Goal: Learn about a topic

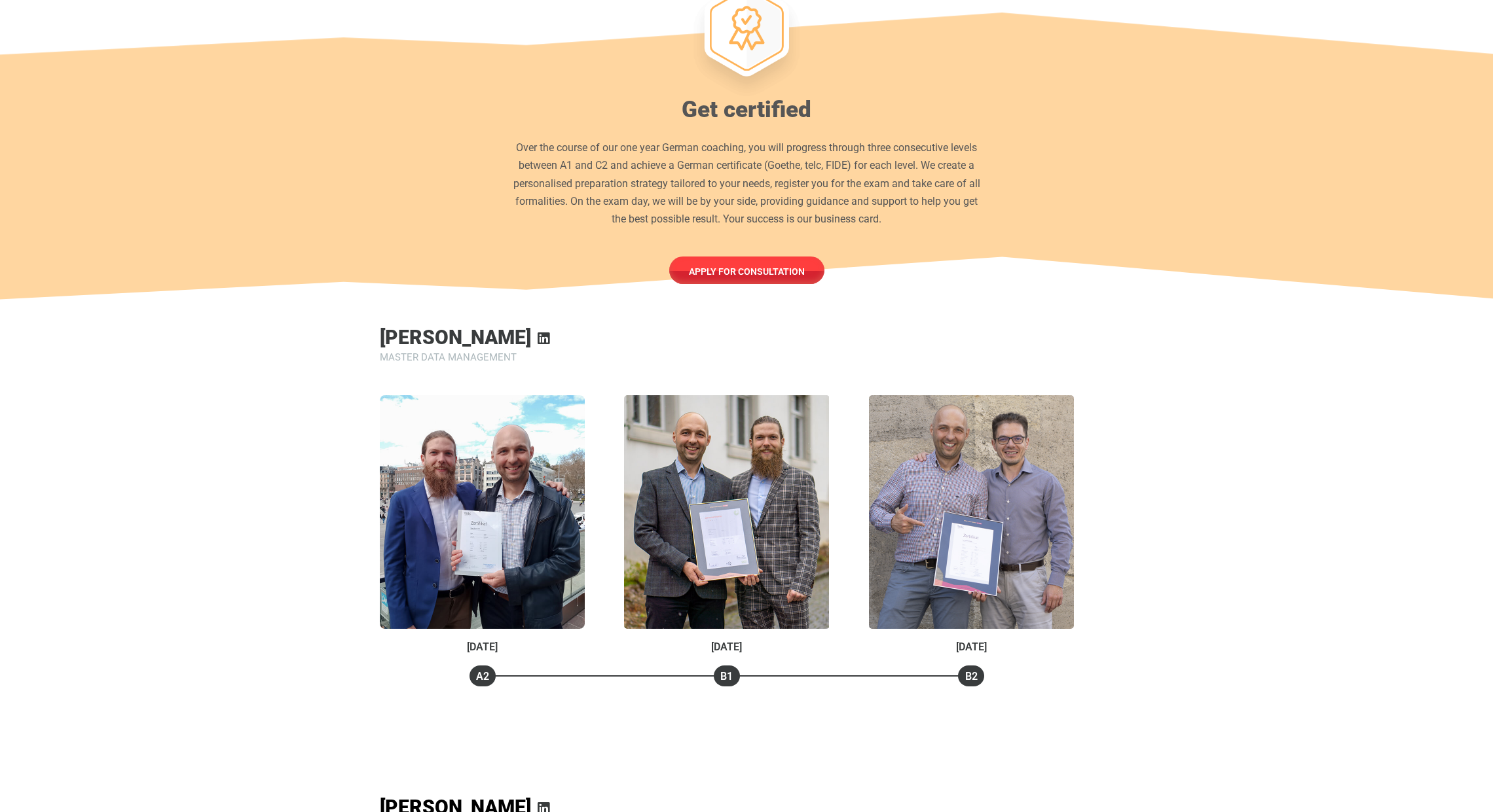
scroll to position [911, 0]
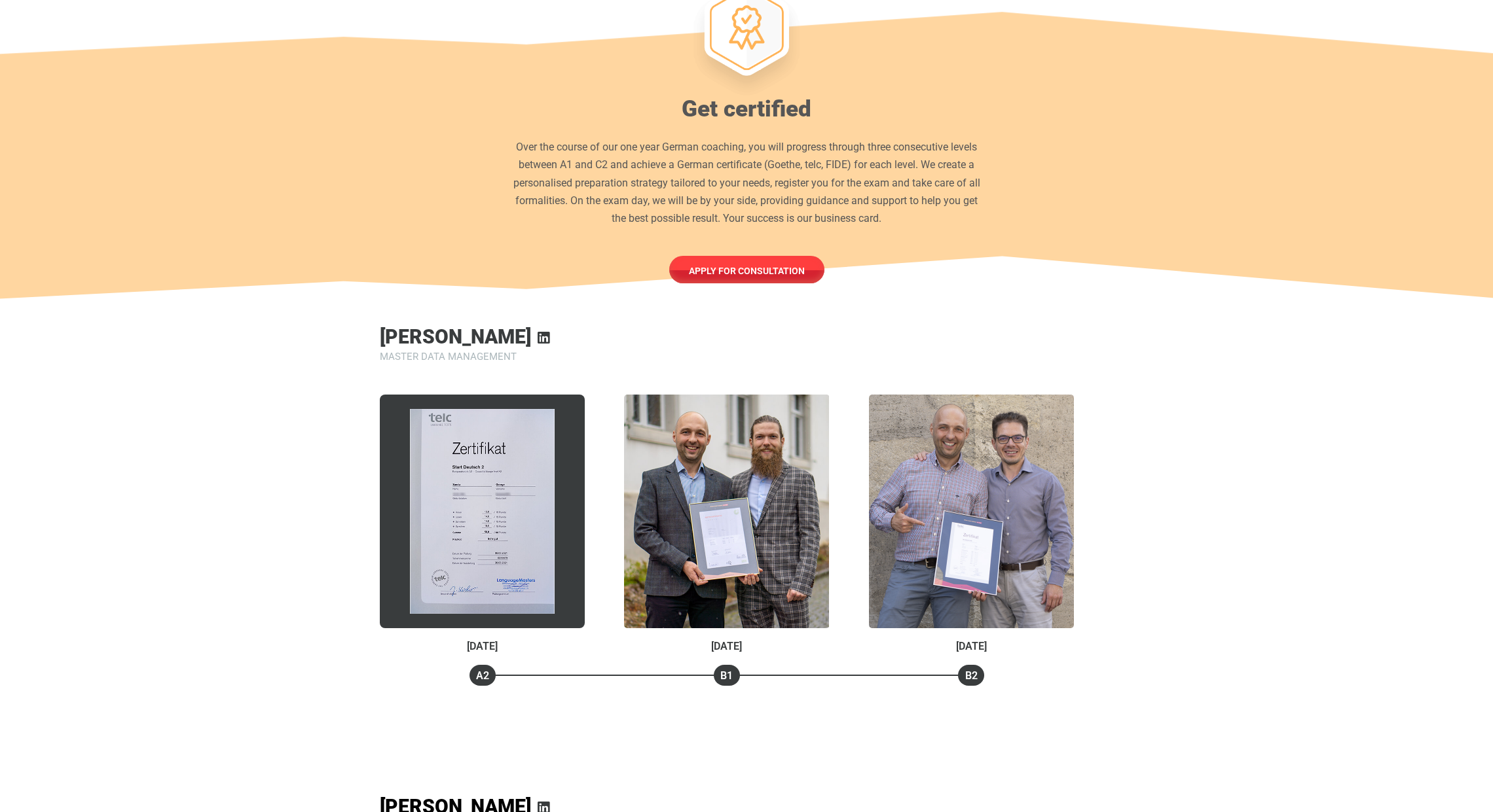
click at [450, 473] on img at bounding box center [482, 511] width 145 height 204
click at [450, 473] on div at bounding box center [483, 511] width 205 height 233
click at [450, 473] on img at bounding box center [482, 511] width 145 height 204
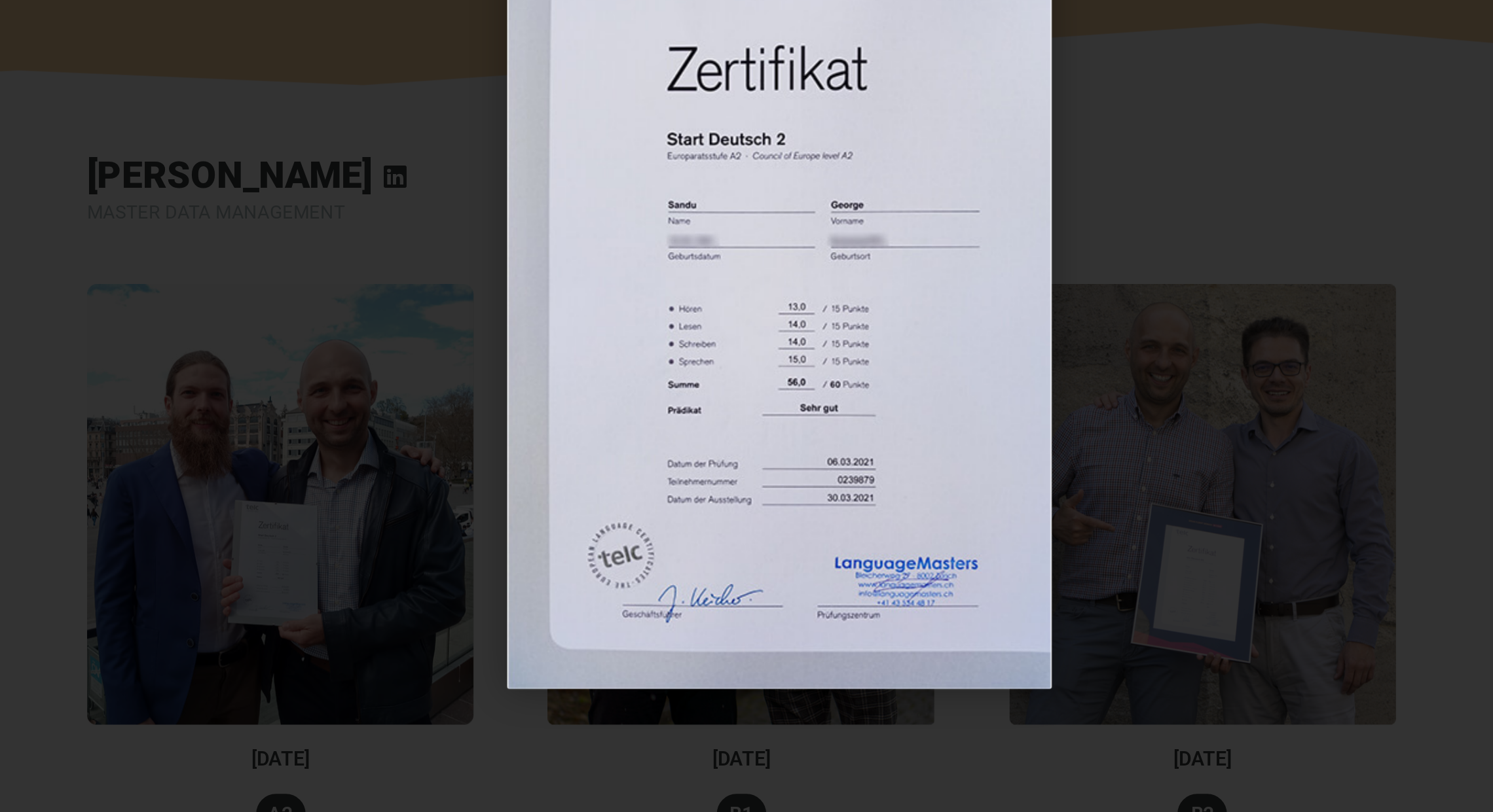
click at [974, 501] on div at bounding box center [746, 406] width 1401 height 720
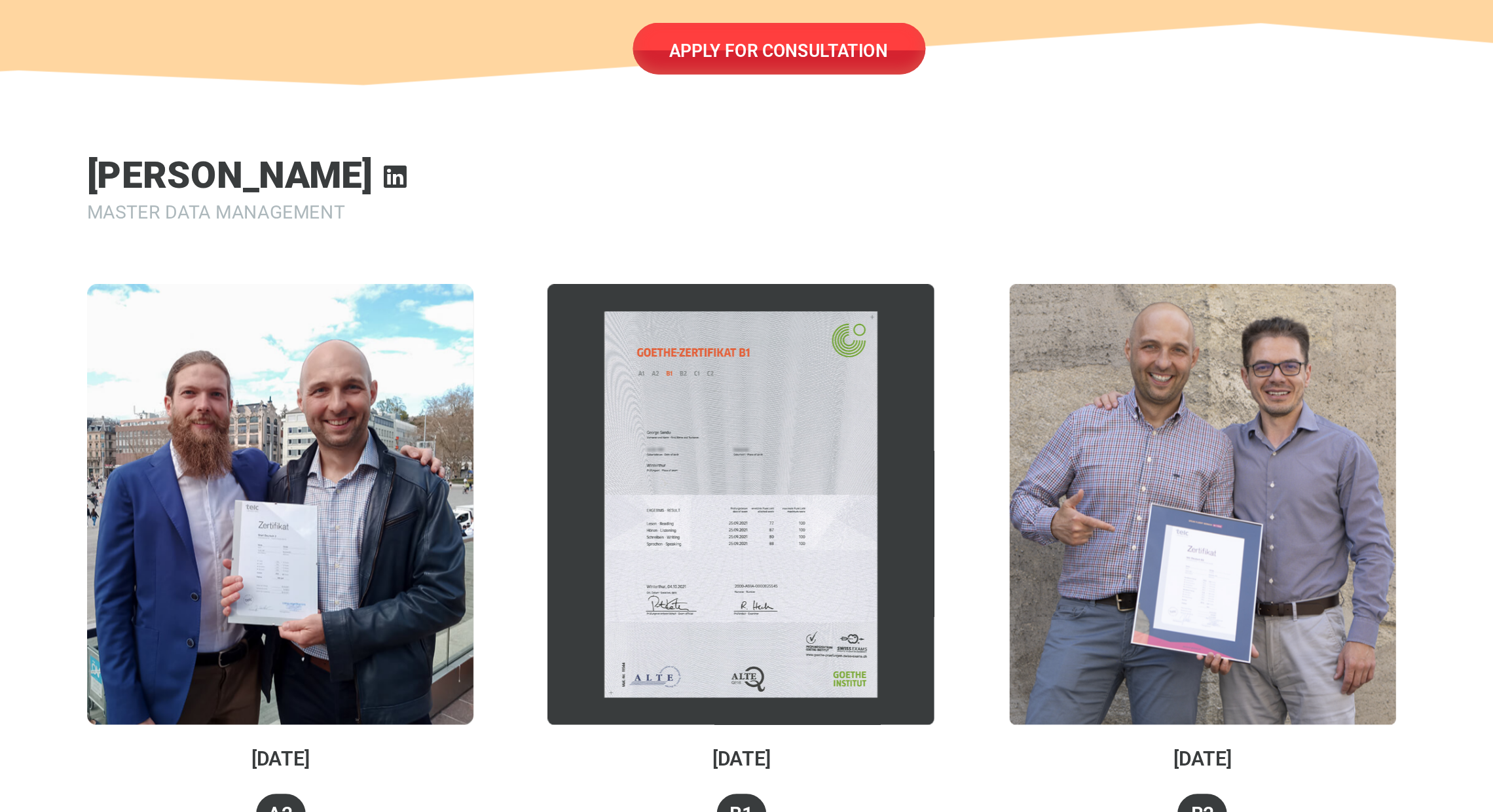
click at [742, 553] on div at bounding box center [727, 511] width 205 height 233
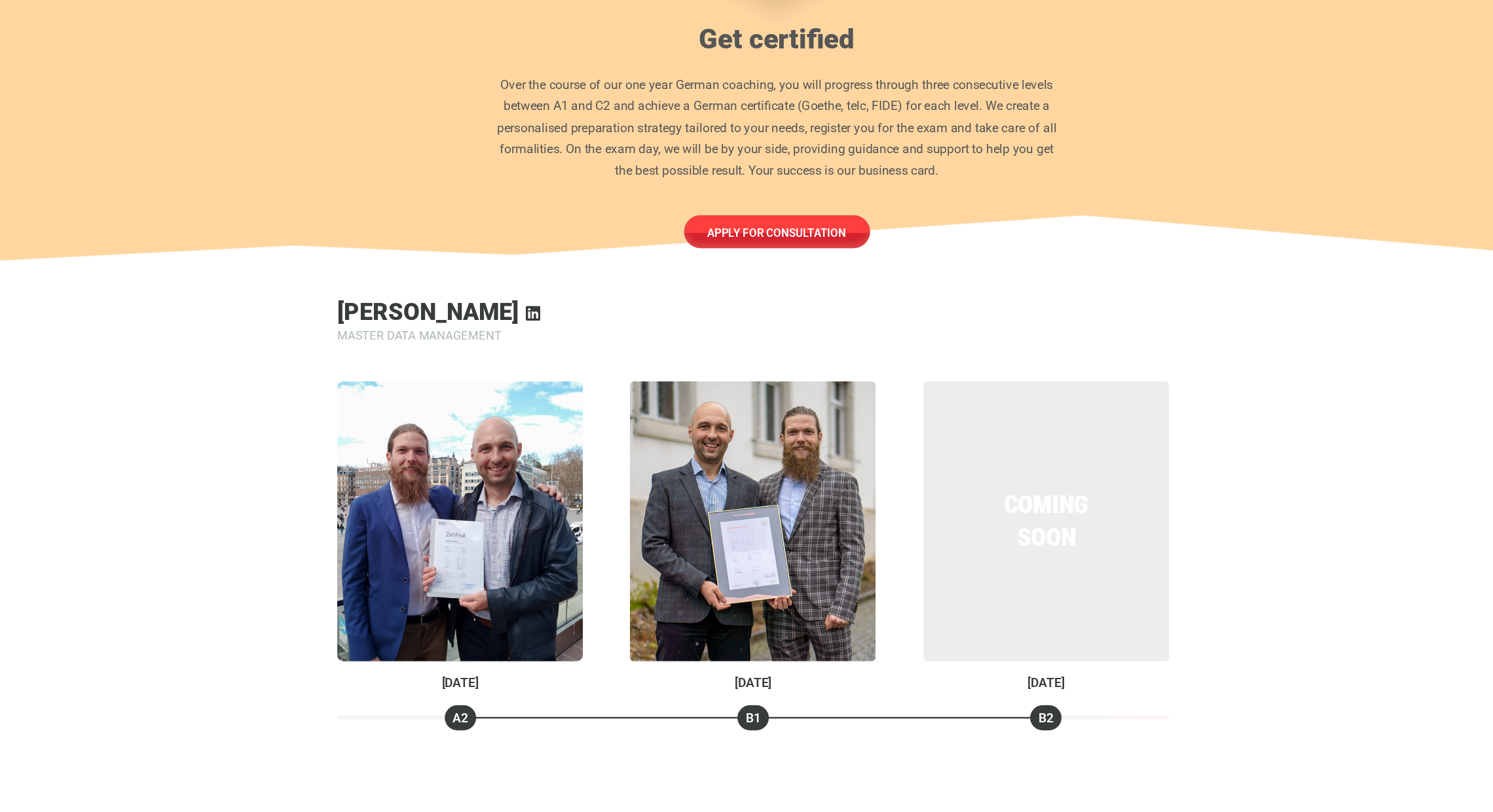
click at [948, 471] on link "COMING SOON" at bounding box center [971, 511] width 205 height 233
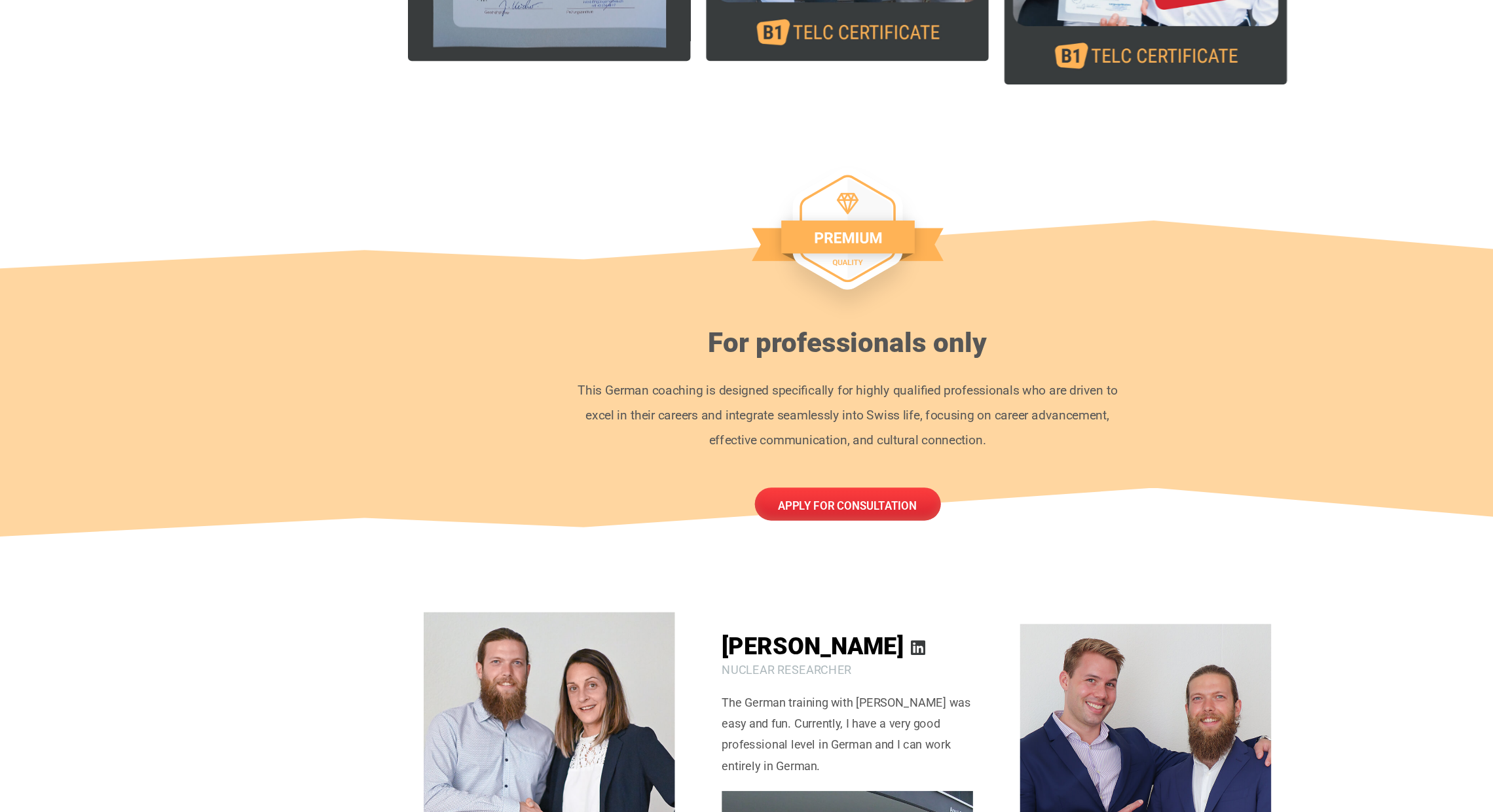
scroll to position [2528, 0]
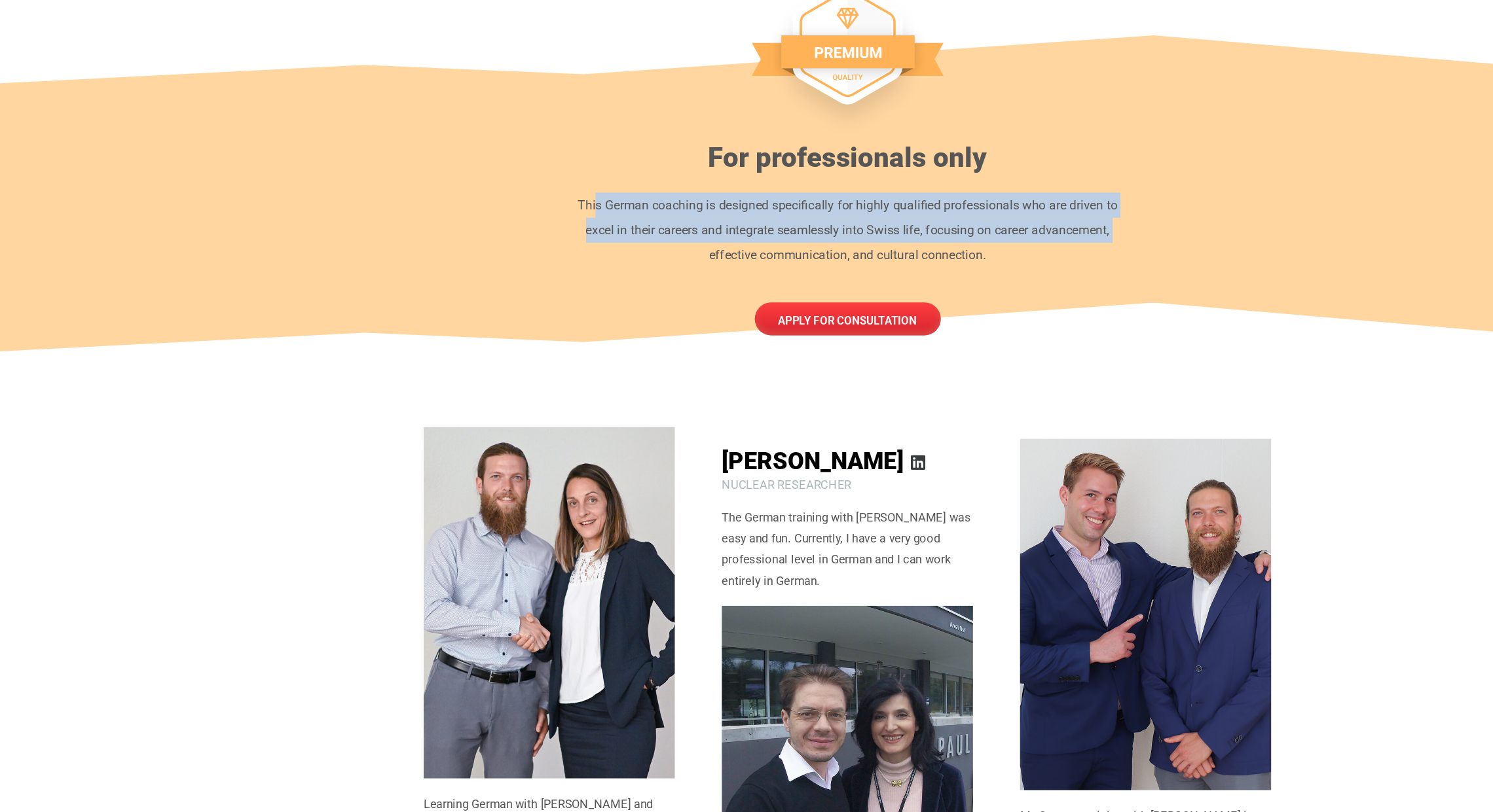
drag, startPoint x: 548, startPoint y: 279, endPoint x: 589, endPoint y: 320, distance: 58.0
click at [589, 320] on p "This German coaching is designed specifically for highly qualified professional…" at bounding box center [746, 327] width 474 height 63
click at [520, 314] on p "This German coaching is designed specifically for highly qualified professional…" at bounding box center [746, 327] width 474 height 63
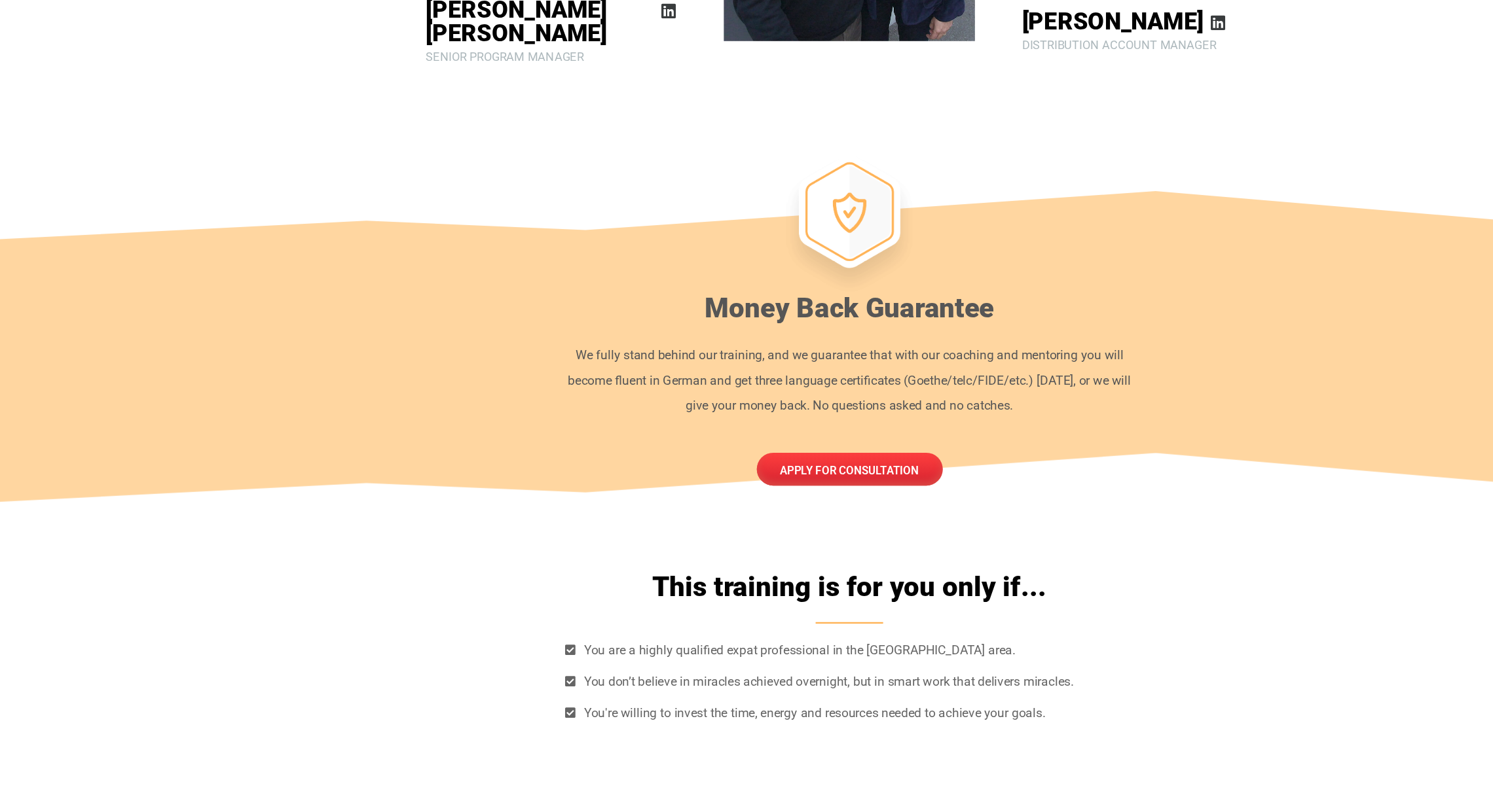
scroll to position [3300, 0]
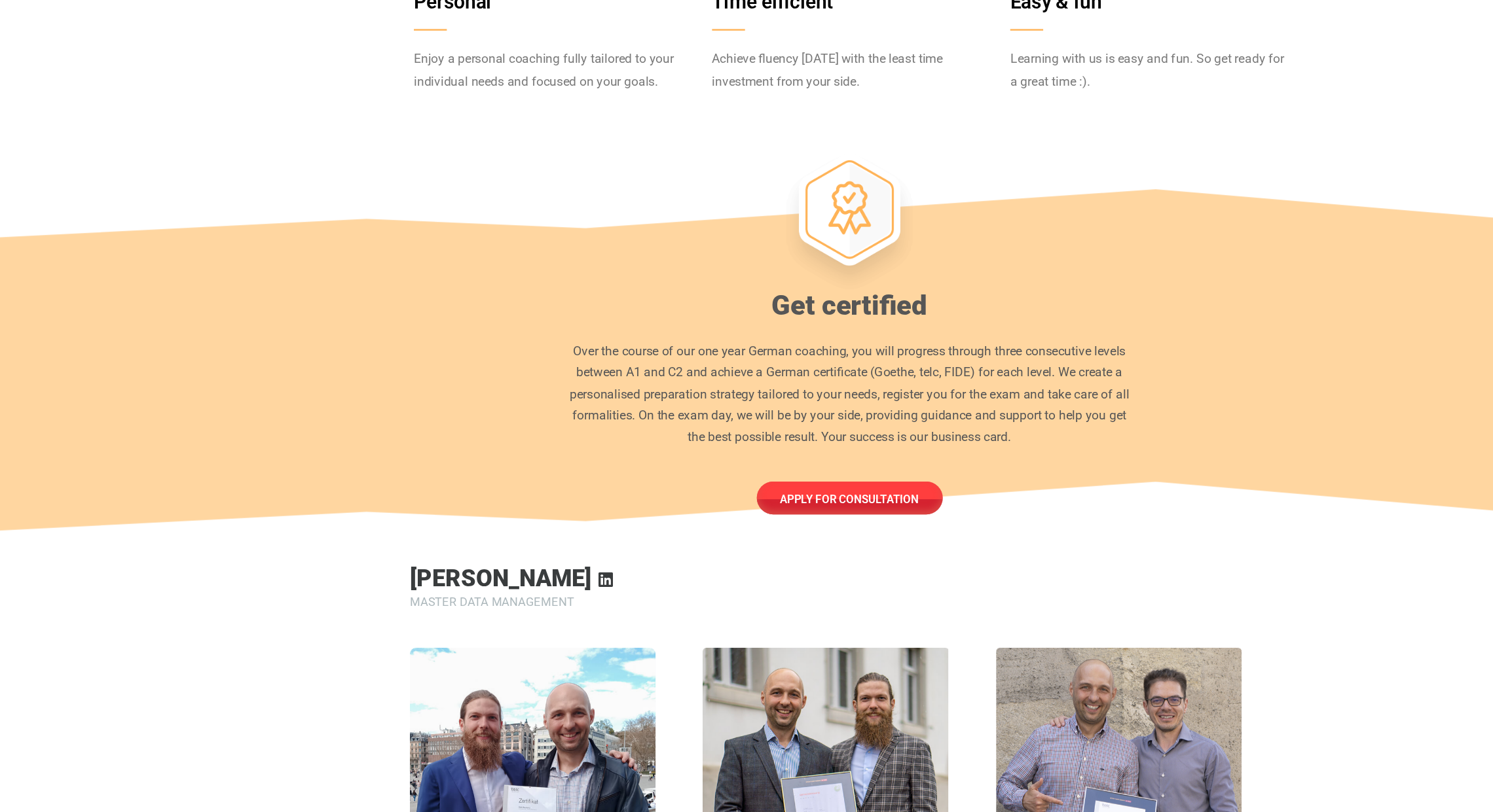
scroll to position [0, 0]
